Goal: Subscribe to service/newsletter

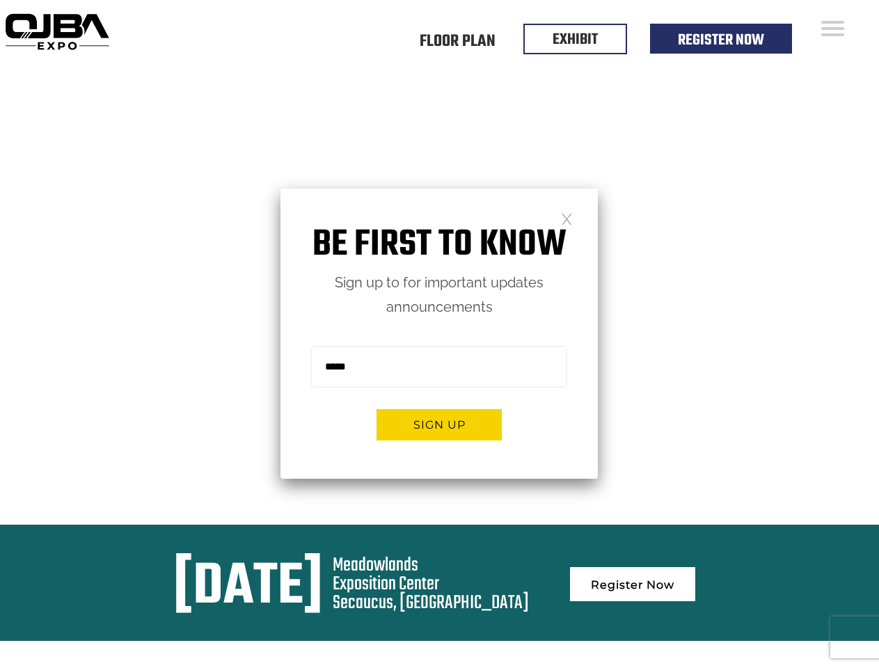
click at [439, 334] on form "Sign me up for the newsletter! ******* Sign up" at bounding box center [438, 398] width 317 height 159
click at [439, 424] on button "Sign up" at bounding box center [438, 424] width 125 height 31
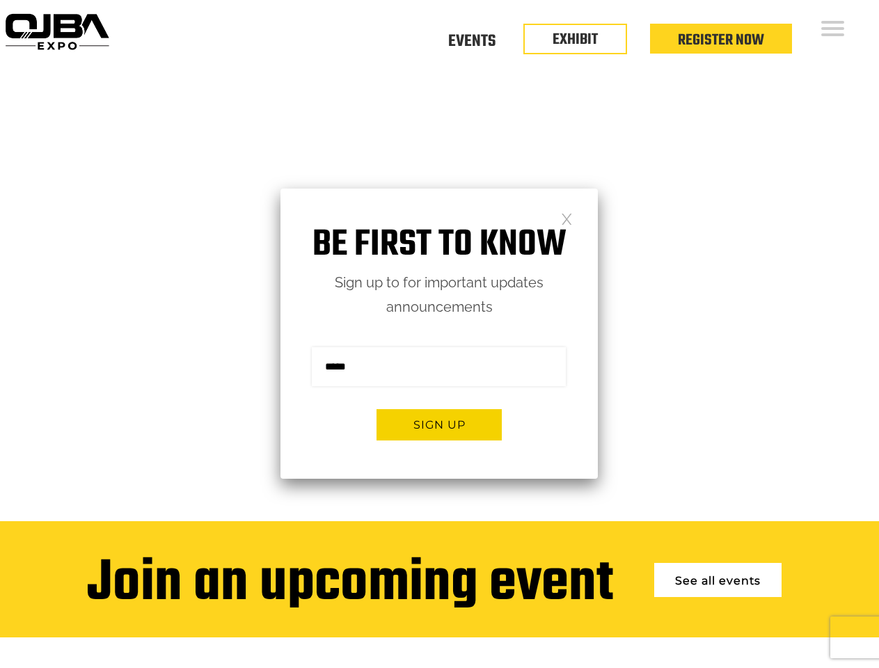
click at [439, 334] on form "Sign me up for the newsletter! ******* Sign up" at bounding box center [438, 398] width 317 height 159
click at [439, 424] on button "Sign up" at bounding box center [438, 424] width 125 height 31
